Goal: Use online tool/utility: Utilize a website feature to perform a specific function

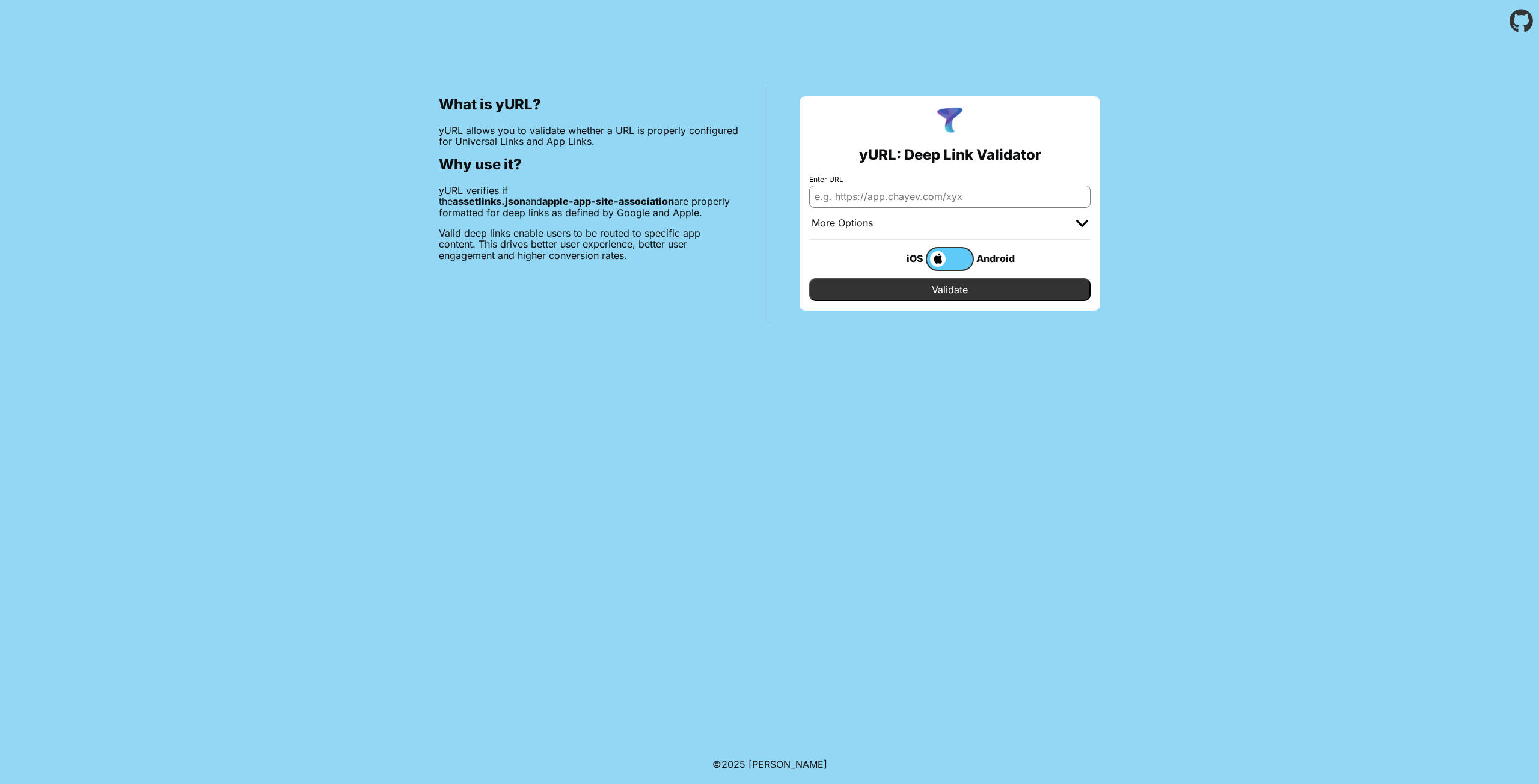
click at [904, 199] on input "Enter URL" at bounding box center [950, 196] width 282 height 22
paste input ""derma-dolls://""
click at [821, 194] on input ""derma-dolls://" at bounding box center [950, 196] width 282 height 22
type input "derma-dolls://"
click at [891, 292] on input "Validate" at bounding box center [950, 289] width 282 height 23
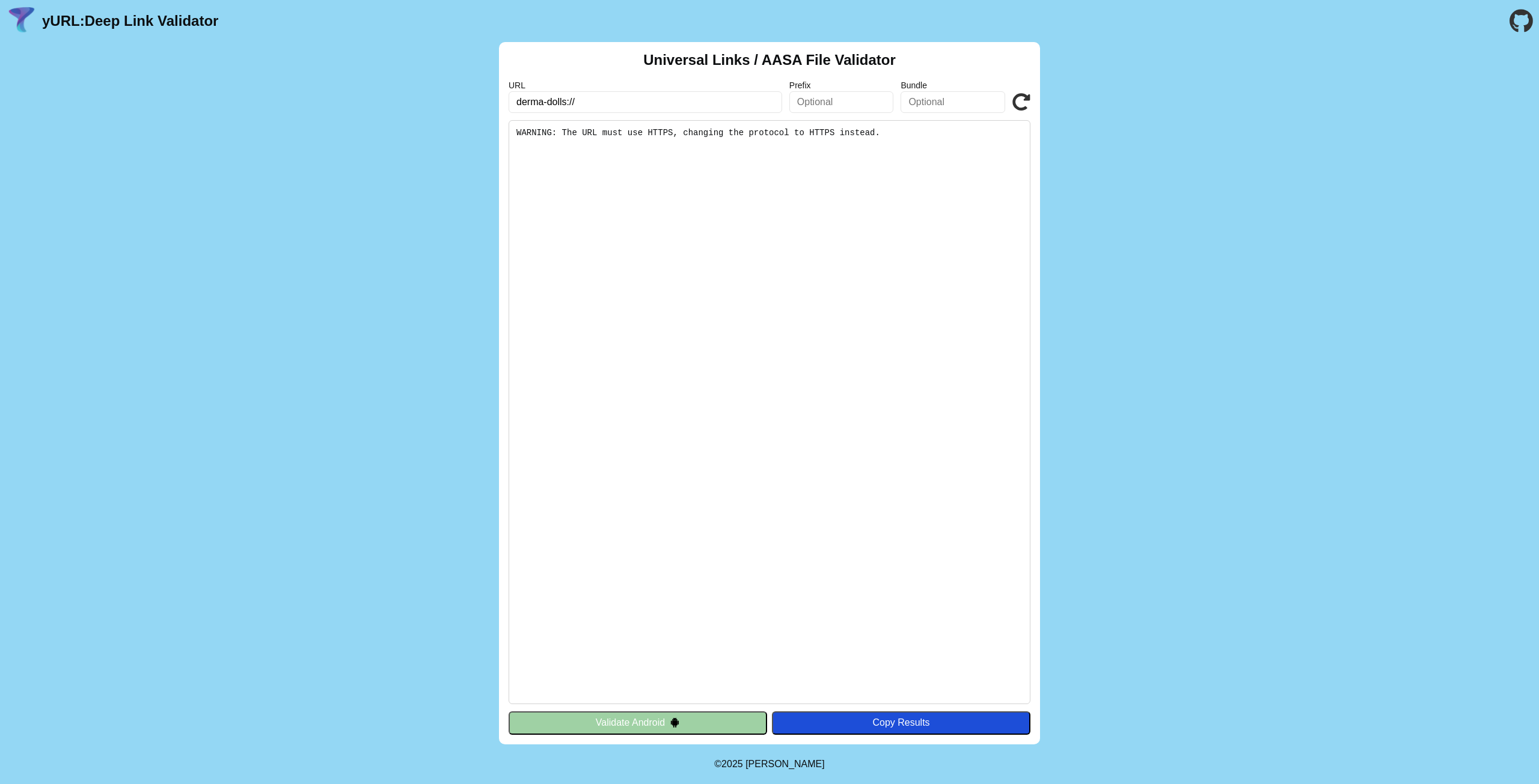
click at [608, 98] on input "derma-dolls://" at bounding box center [645, 102] width 274 height 22
